Goal: Information Seeking & Learning: Learn about a topic

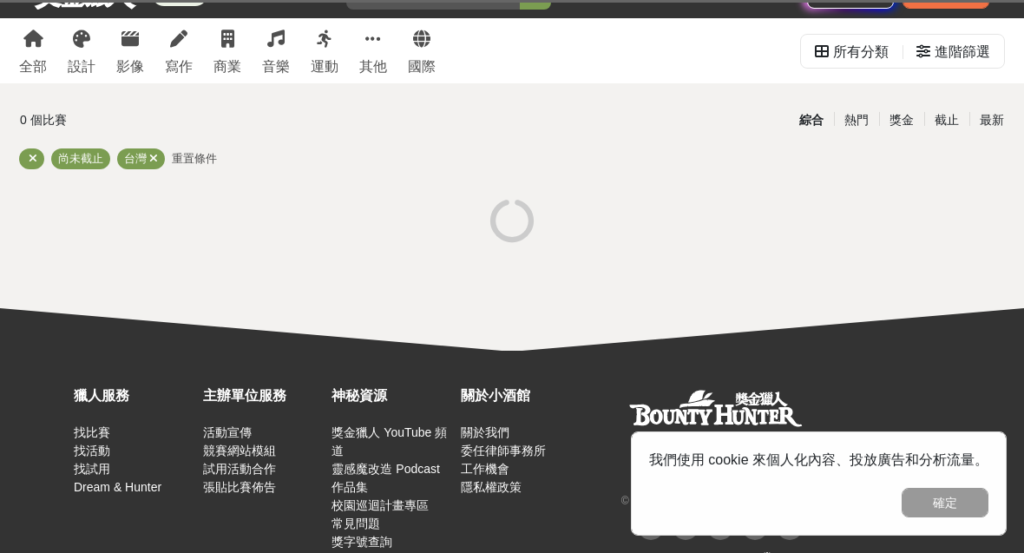
scroll to position [108, 0]
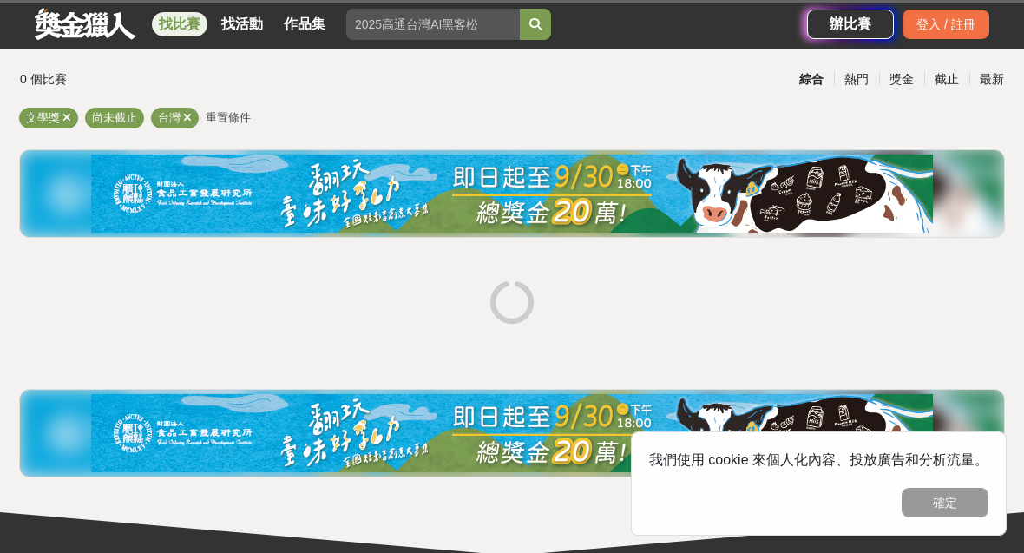
click at [945, 502] on button "確定" at bounding box center [944, 502] width 87 height 29
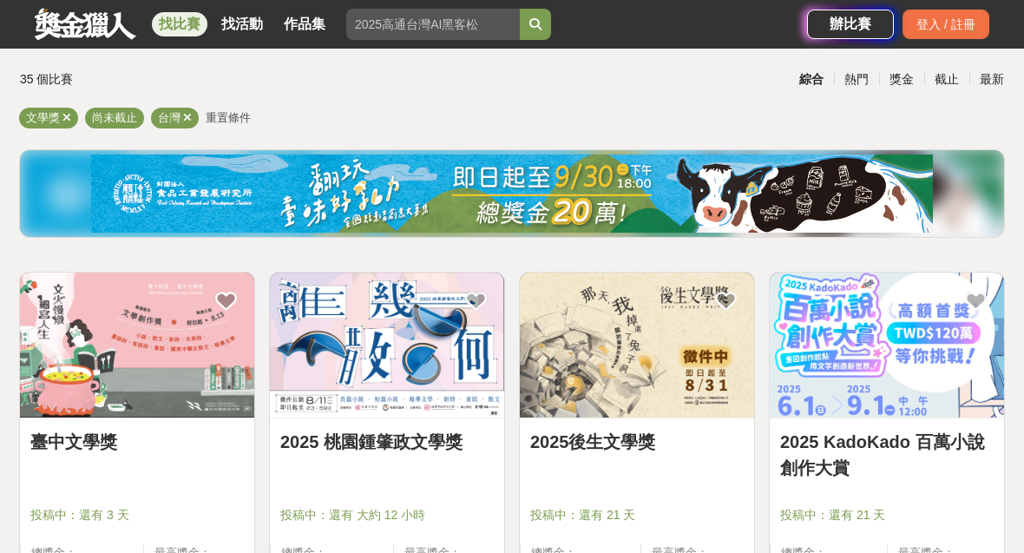
click at [178, 488] on div at bounding box center [142, 490] width 224 height 21
click at [143, 463] on div "臺中文學獎" at bounding box center [136, 452] width 213 height 46
click at [150, 355] on img at bounding box center [137, 344] width 234 height 145
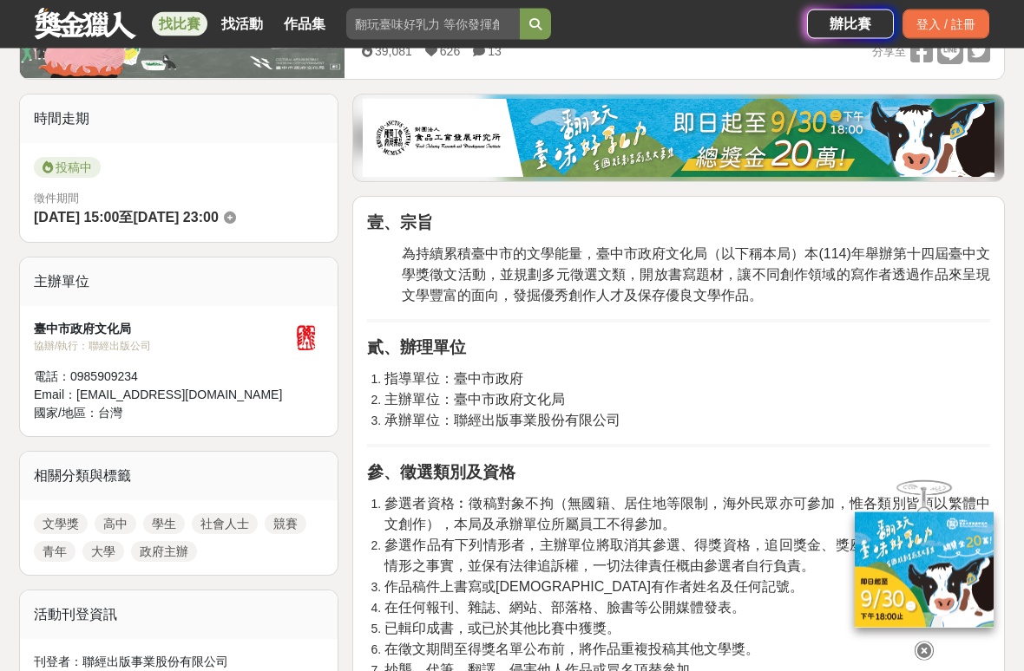
scroll to position [494, 0]
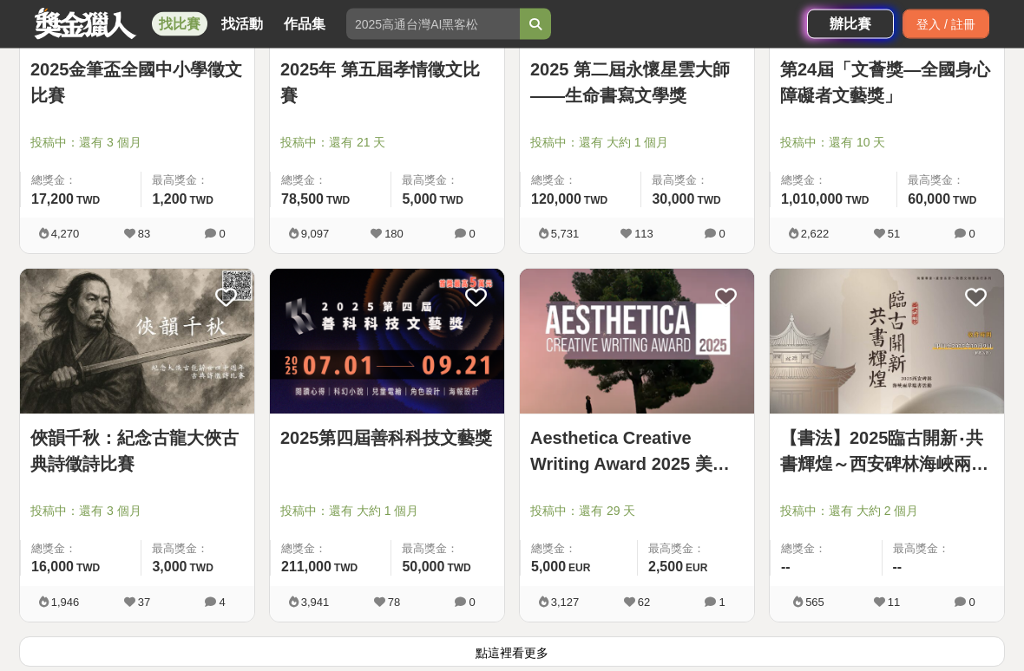
scroll to position [1999, 0]
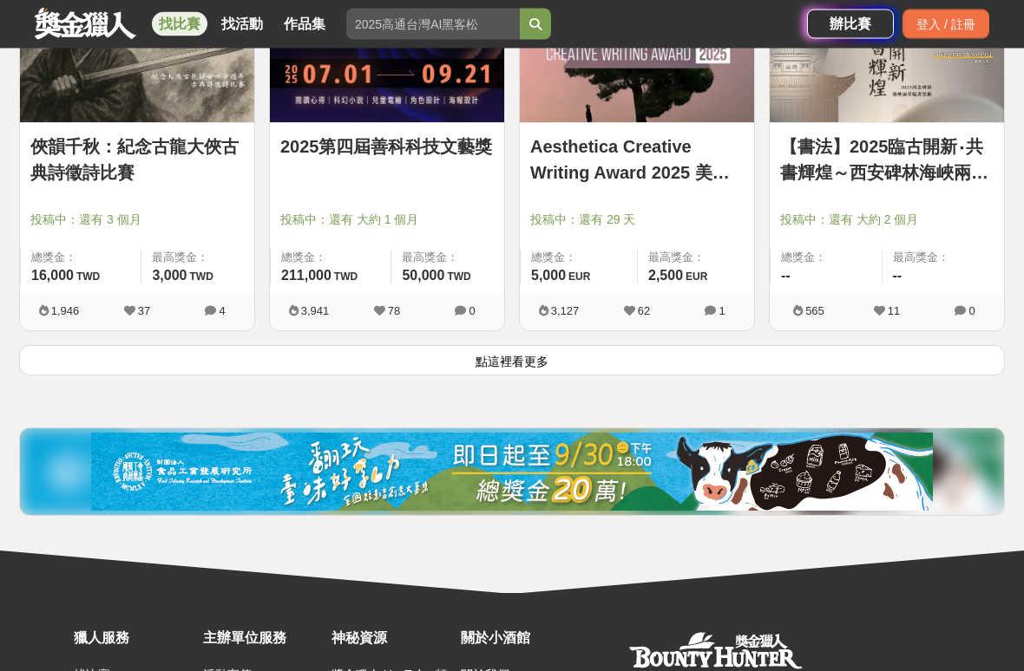
click at [660, 368] on button "點這裡看更多" at bounding box center [512, 361] width 986 height 30
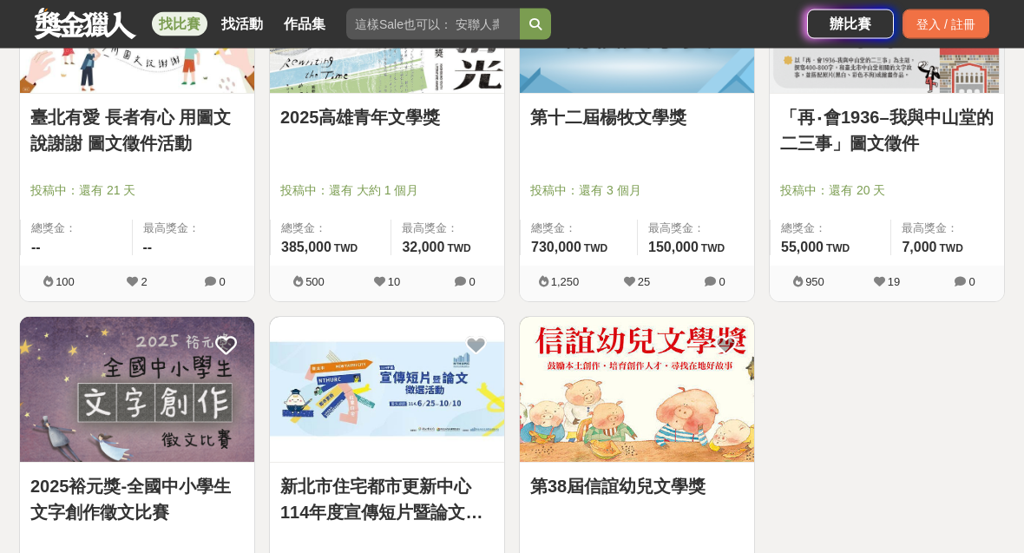
scroll to position [3107, 0]
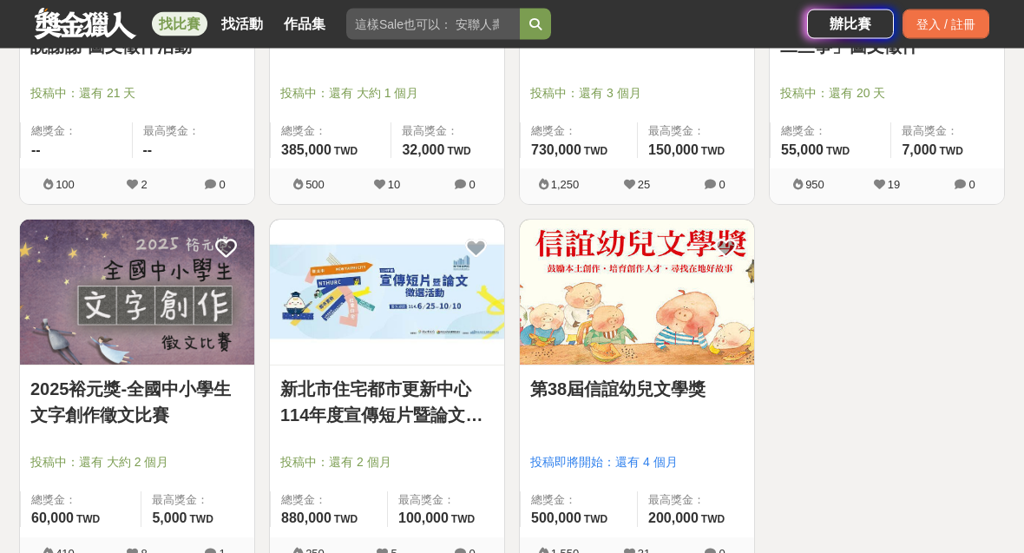
click at [172, 467] on span "投稿中：還有 大約 2 個月" at bounding box center [136, 463] width 213 height 18
click at [193, 454] on span "投稿中：還有 大約 2 個月" at bounding box center [136, 463] width 213 height 18
click at [123, 454] on span "投稿中：還有 大約 2 個月" at bounding box center [136, 463] width 213 height 18
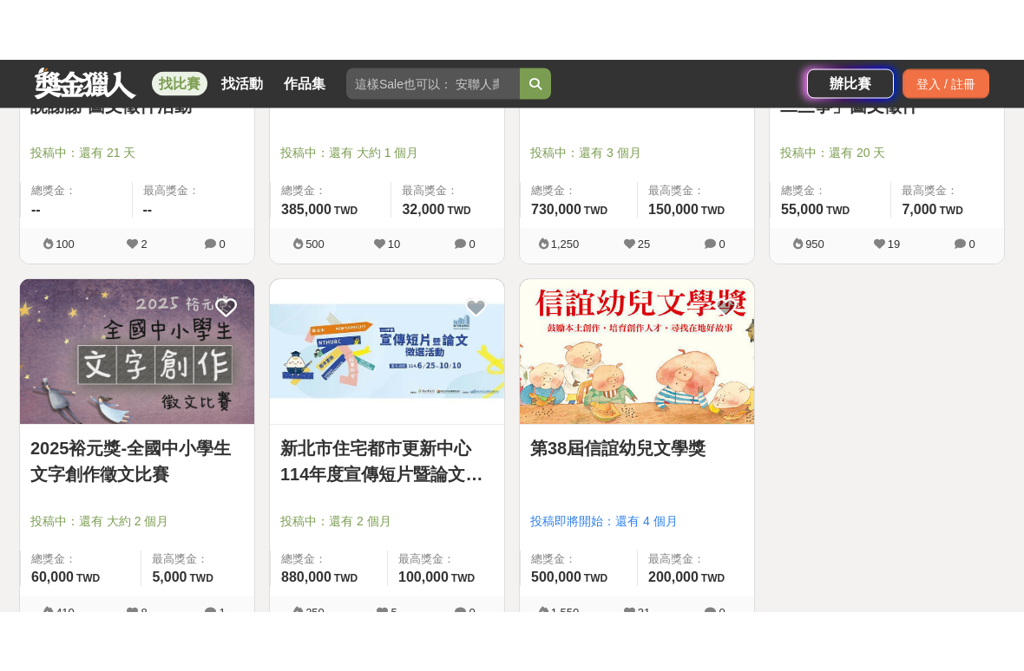
scroll to position [3153, 0]
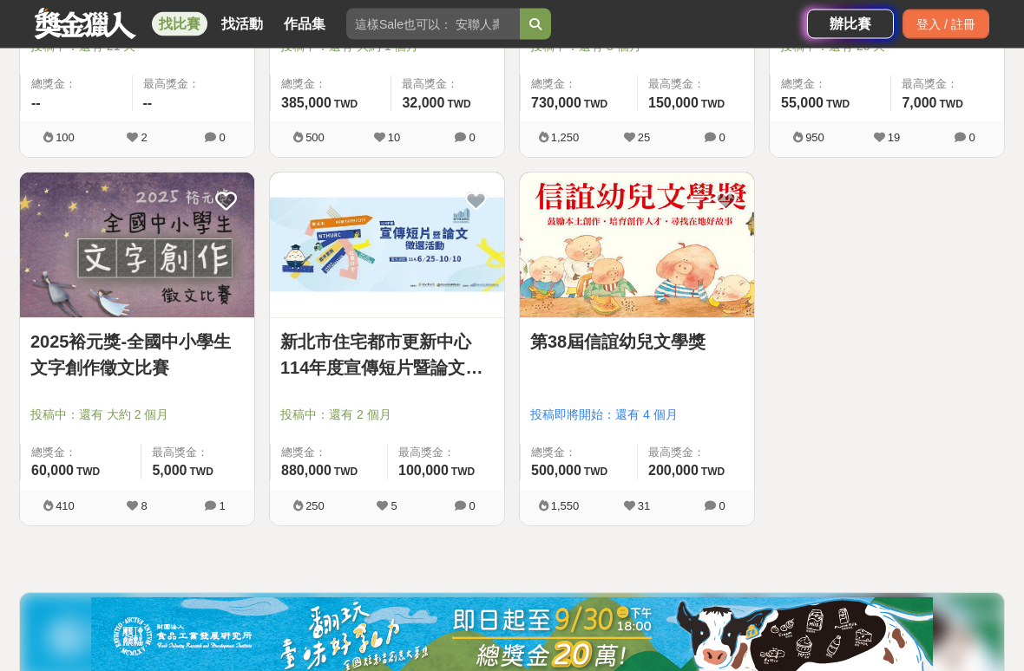
click at [166, 285] on img at bounding box center [137, 246] width 234 height 145
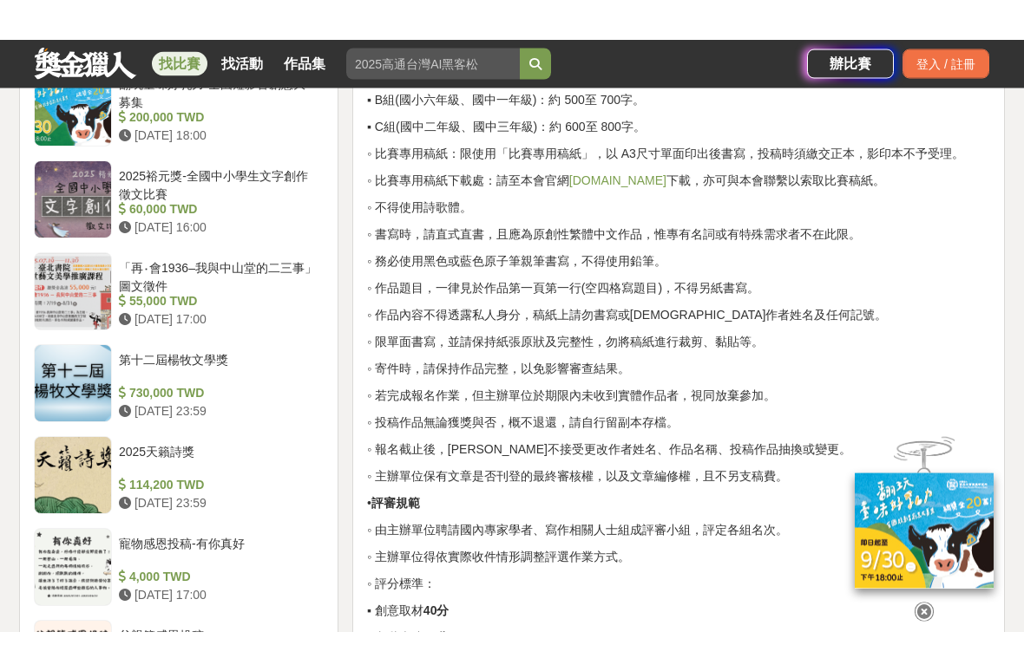
scroll to position [1607, 0]
